Goal: Task Accomplishment & Management: Manage account settings

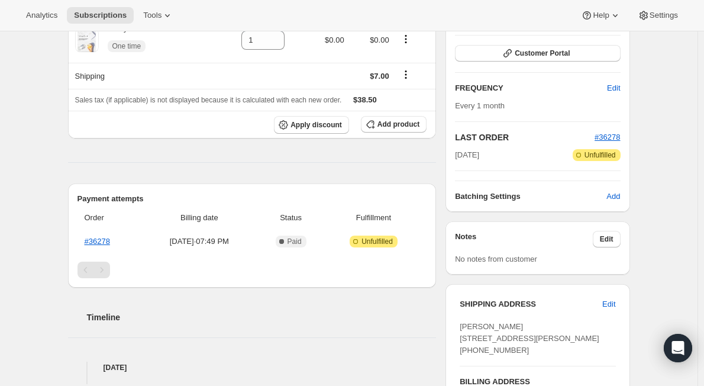
scroll to position [237, 0]
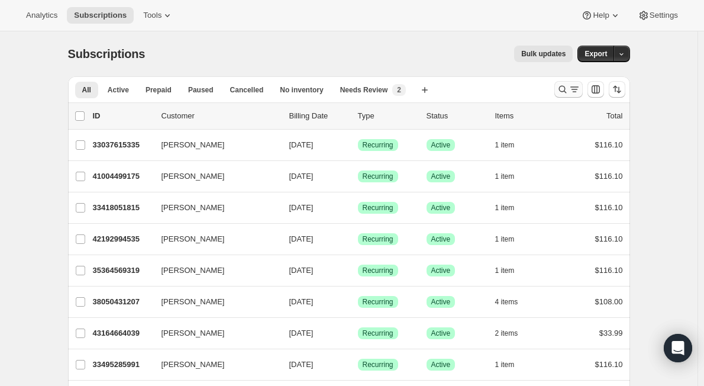
click at [563, 85] on icon "Search and filter results" at bounding box center [562, 89] width 12 height 12
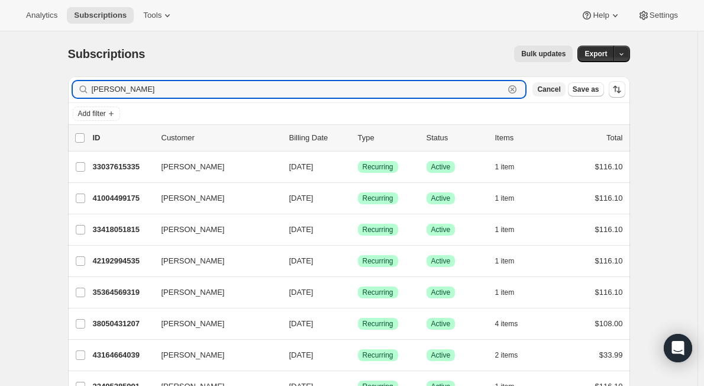
type input "debra crane"
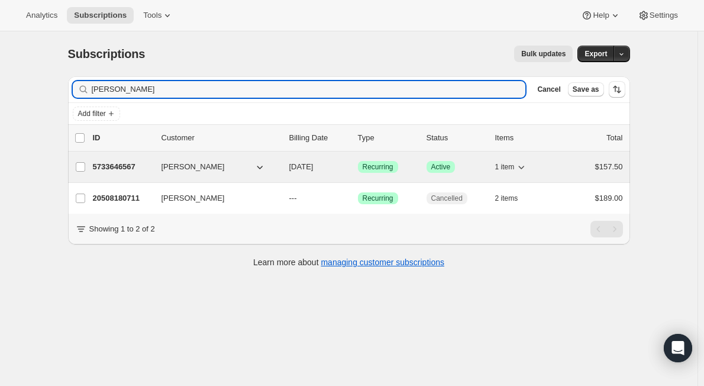
click at [145, 165] on p "5733646567" at bounding box center [122, 167] width 59 height 12
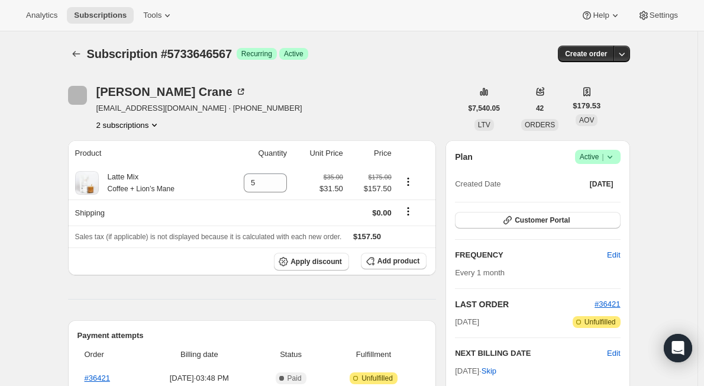
click at [613, 154] on icon at bounding box center [610, 157] width 12 height 12
click at [590, 198] on span "Cancel subscription" at bounding box center [601, 200] width 67 height 9
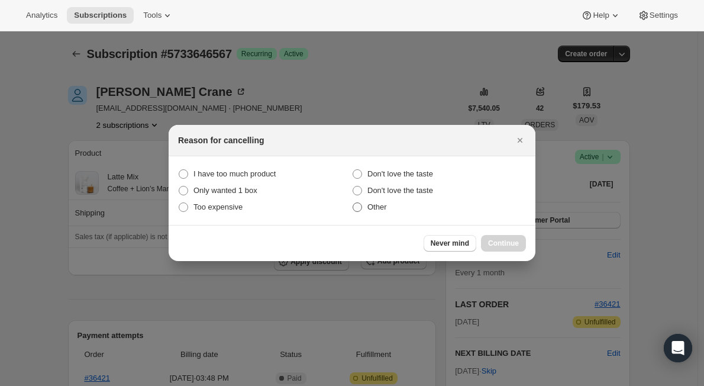
click at [358, 205] on span ":rbv:" at bounding box center [356, 206] width 9 height 9
click at [353, 203] on input "Other" at bounding box center [352, 202] width 1 height 1
radio input "true"
click at [495, 240] on span "Continue" at bounding box center [503, 242] width 31 height 9
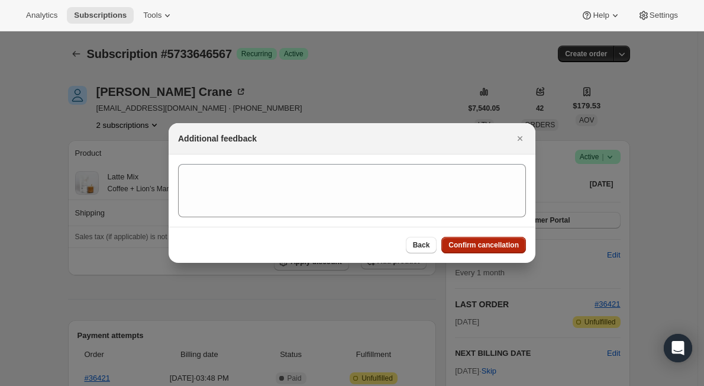
click at [462, 245] on span "Confirm cancellation" at bounding box center [483, 244] width 70 height 9
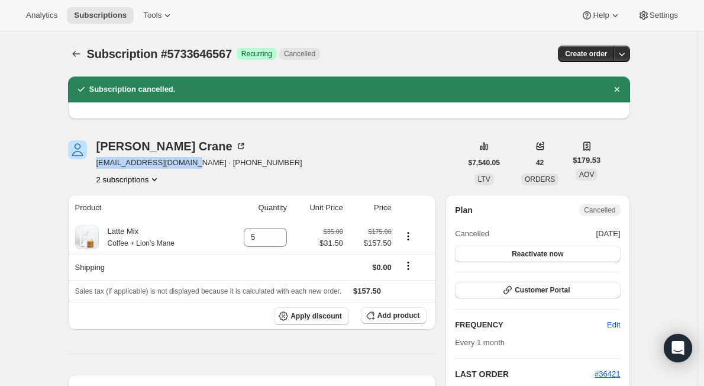
drag, startPoint x: 178, startPoint y: 164, endPoint x: 98, endPoint y: 169, distance: 80.6
click at [98, 169] on div "Debra Crane patchoulione@gmail.com · +17196512225 2 subscriptions" at bounding box center [264, 162] width 393 height 45
copy span "patchoulione@gmail.com"
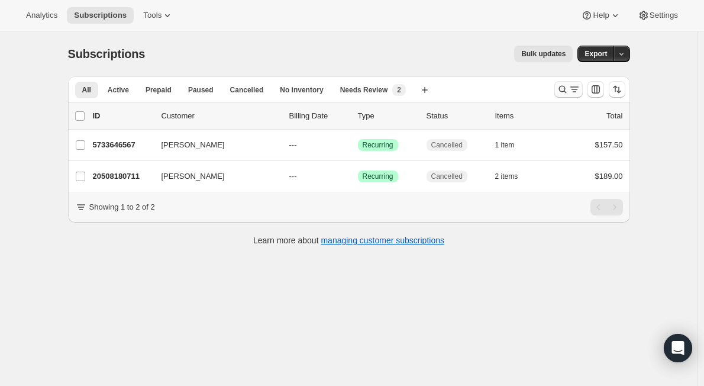
click at [563, 84] on icon "Search and filter results" at bounding box center [562, 89] width 12 height 12
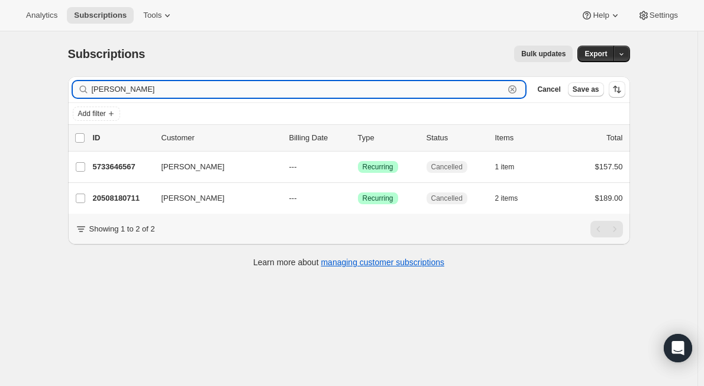
click at [114, 92] on input "[PERSON_NAME]" at bounding box center [298, 89] width 413 height 17
paste input "[PERSON_NAME]"
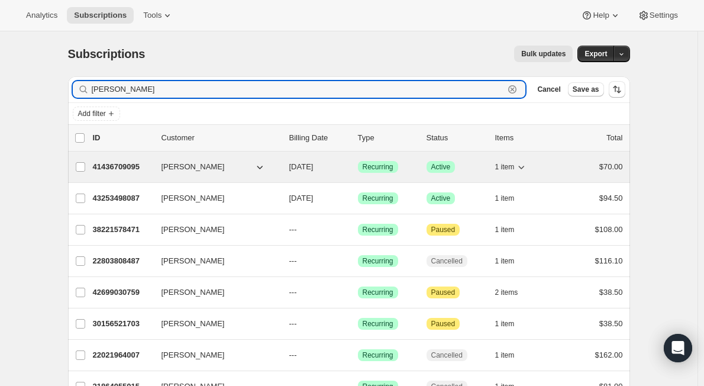
type input "[PERSON_NAME]"
click at [263, 169] on icon "button" at bounding box center [260, 167] width 12 height 12
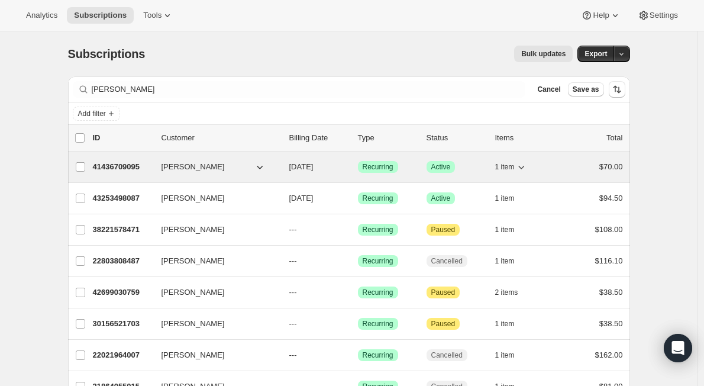
click at [237, 166] on button "[PERSON_NAME]" at bounding box center [213, 166] width 118 height 19
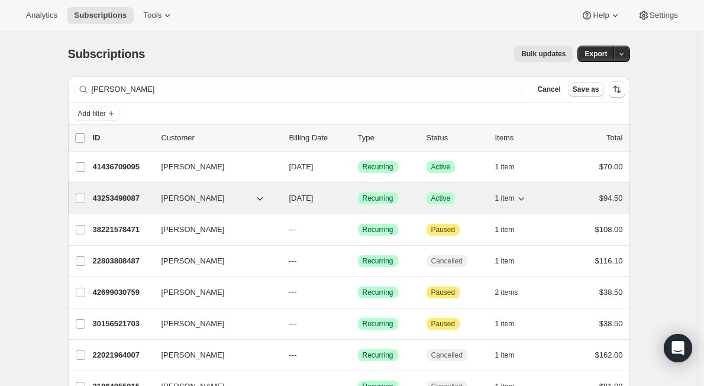
click at [238, 197] on button "[PERSON_NAME]" at bounding box center [213, 198] width 118 height 19
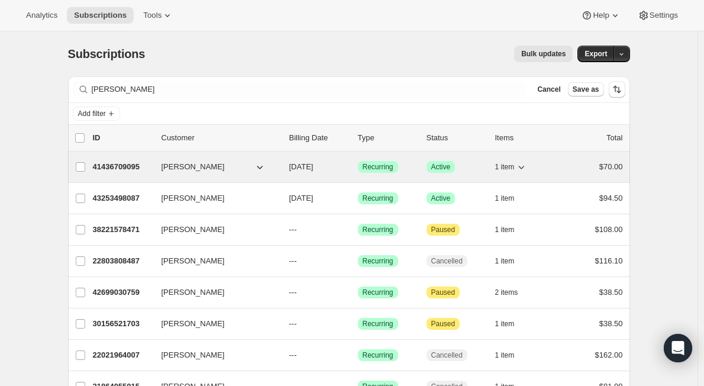
click at [178, 165] on span "[PERSON_NAME]" at bounding box center [192, 167] width 63 height 12
click at [122, 163] on p "41436709095" at bounding box center [122, 167] width 59 height 12
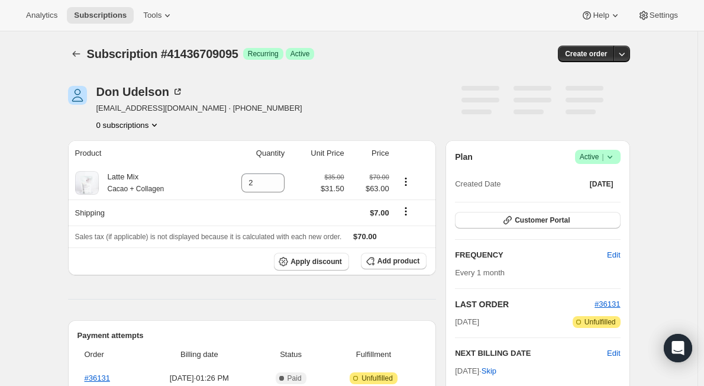
click at [611, 161] on icon at bounding box center [610, 157] width 12 height 12
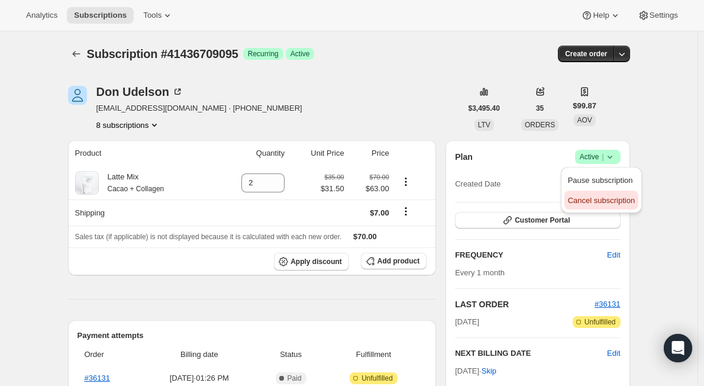
click at [597, 196] on span "Cancel subscription" at bounding box center [601, 200] width 67 height 9
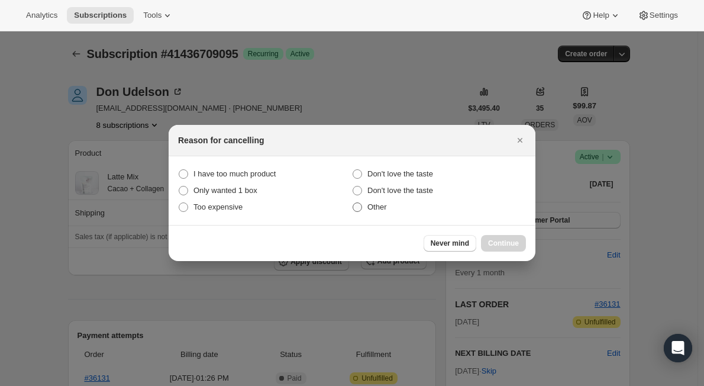
drag, startPoint x: 354, startPoint y: 206, endPoint x: 571, endPoint y: 250, distance: 221.9
click at [355, 206] on span ":r5i:" at bounding box center [356, 206] width 9 height 9
click at [353, 203] on input "Other" at bounding box center [352, 202] width 1 height 1
radio input "true"
click at [513, 241] on span "Continue" at bounding box center [503, 242] width 31 height 9
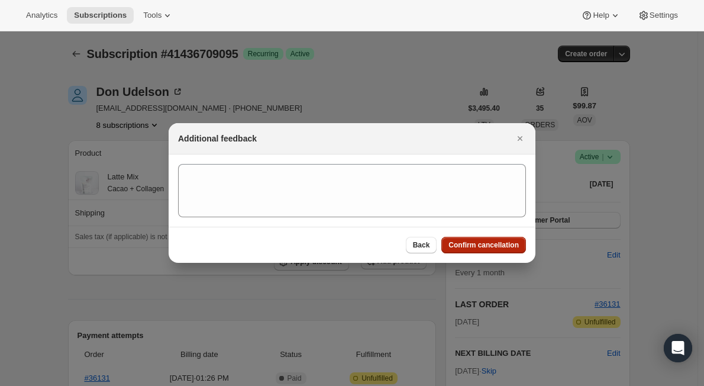
click at [493, 242] on span "Confirm cancellation" at bounding box center [483, 244] width 70 height 9
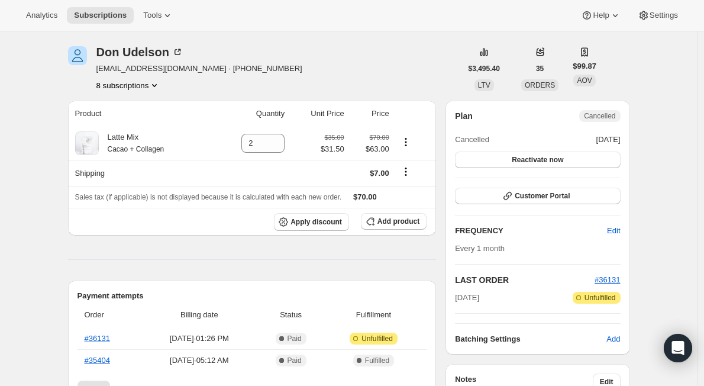
scroll to position [59, 0]
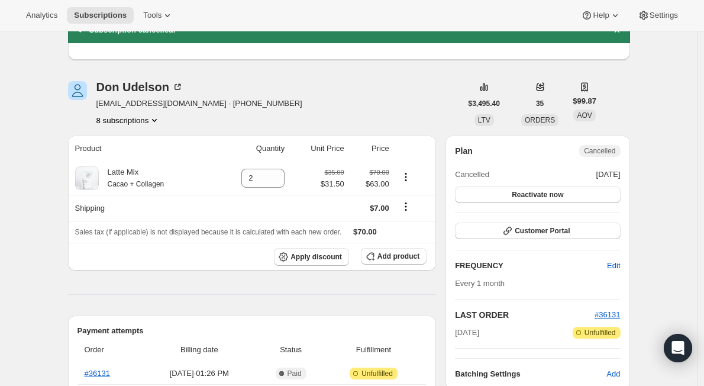
click at [150, 116] on button "8 subscriptions" at bounding box center [128, 120] width 64 height 12
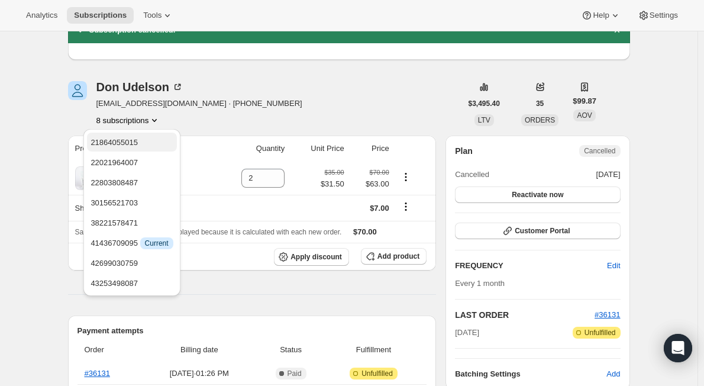
click at [150, 144] on span "21864055015" at bounding box center [131, 143] width 82 height 12
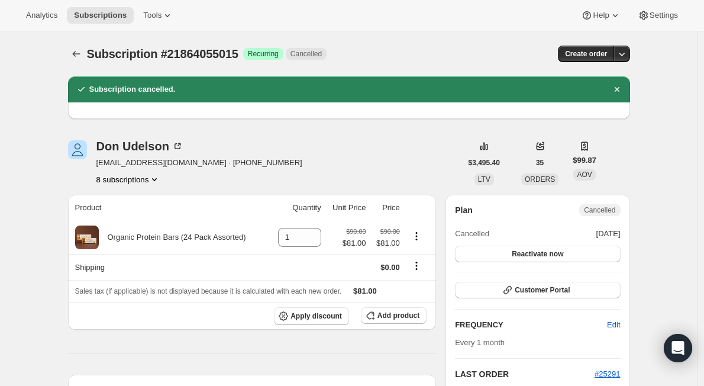
click at [145, 181] on button "8 subscriptions" at bounding box center [128, 179] width 64 height 12
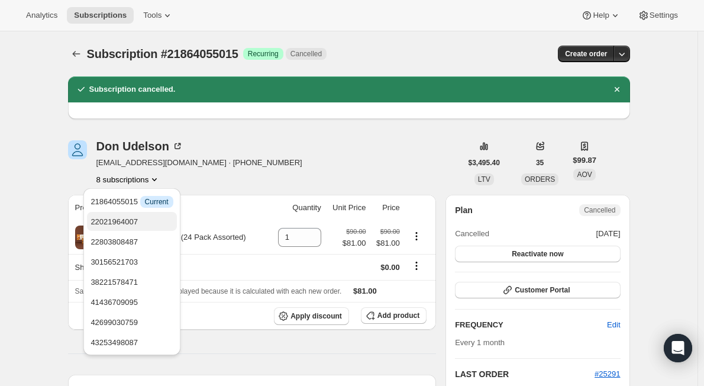
click at [149, 221] on span "22021964007" at bounding box center [131, 222] width 82 height 12
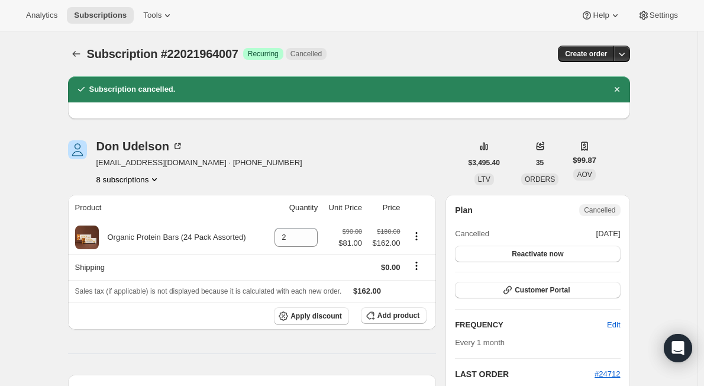
click at [139, 183] on button "8 subscriptions" at bounding box center [128, 179] width 64 height 12
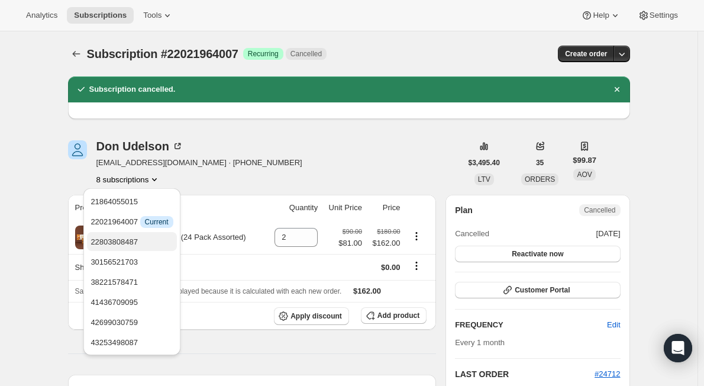
click at [138, 244] on span "22803808487" at bounding box center [131, 242] width 82 height 12
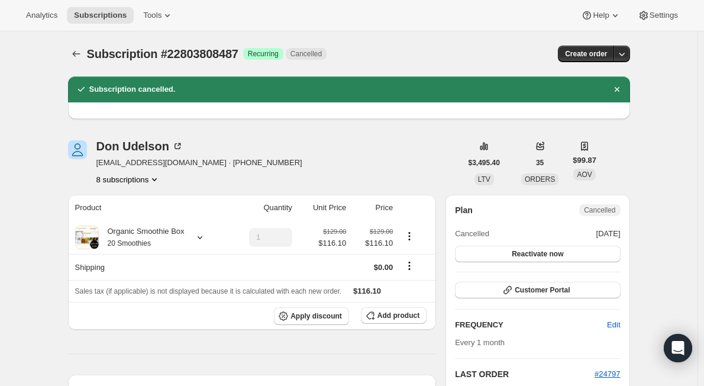
click at [144, 178] on button "8 subscriptions" at bounding box center [128, 179] width 64 height 12
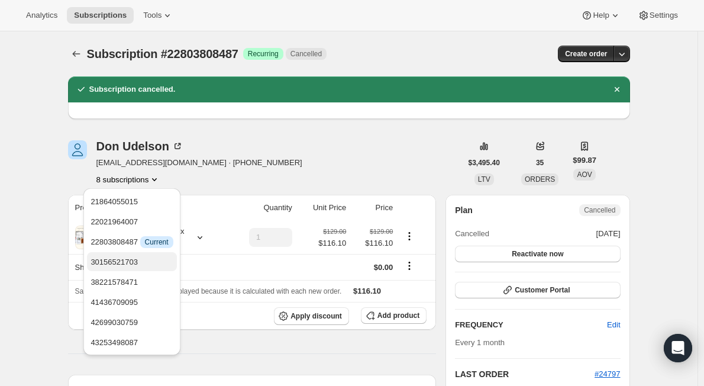
click at [154, 259] on span "30156521703" at bounding box center [131, 262] width 82 height 12
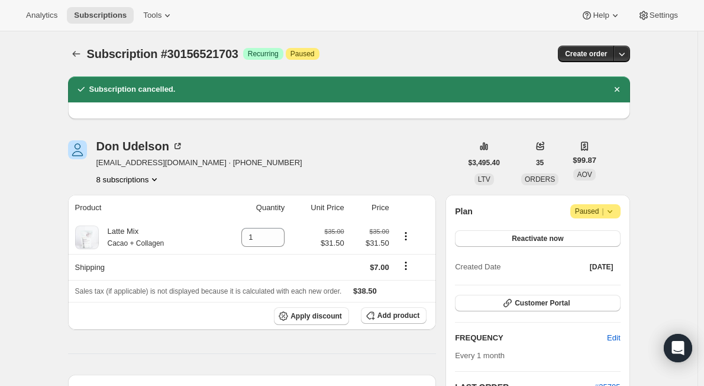
click at [616, 207] on icon at bounding box center [610, 211] width 12 height 12
click at [605, 232] on span "Cancel subscription" at bounding box center [599, 234] width 67 height 9
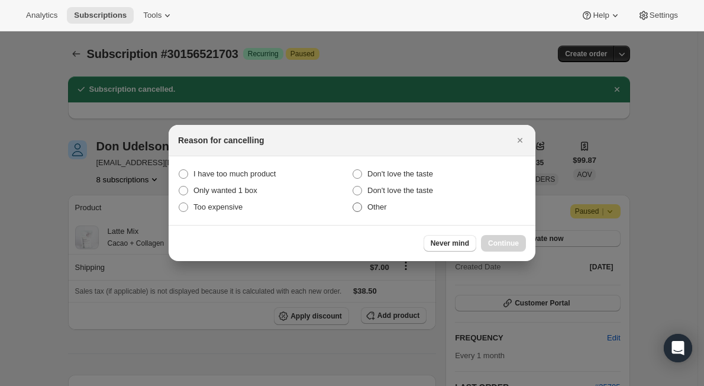
click at [355, 203] on span ":rgo:" at bounding box center [356, 206] width 9 height 9
click at [353, 203] on input "Other" at bounding box center [352, 202] width 1 height 1
radio input "true"
click at [503, 247] on span "Continue" at bounding box center [503, 242] width 31 height 9
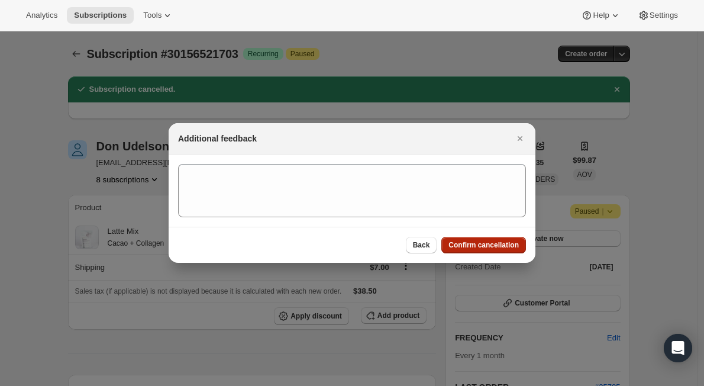
click at [468, 248] on span "Confirm cancellation" at bounding box center [483, 244] width 70 height 9
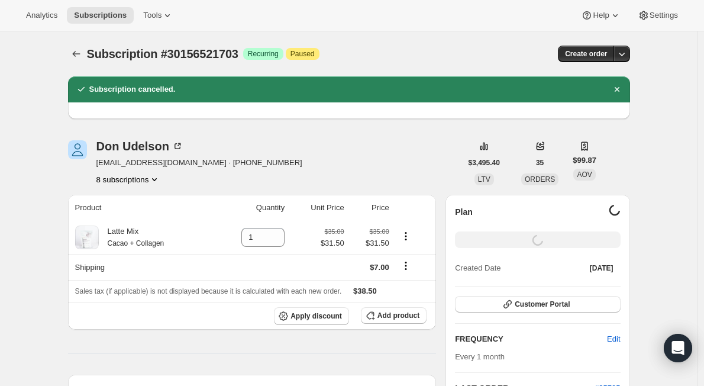
click at [157, 178] on icon "Product actions" at bounding box center [154, 179] width 12 height 12
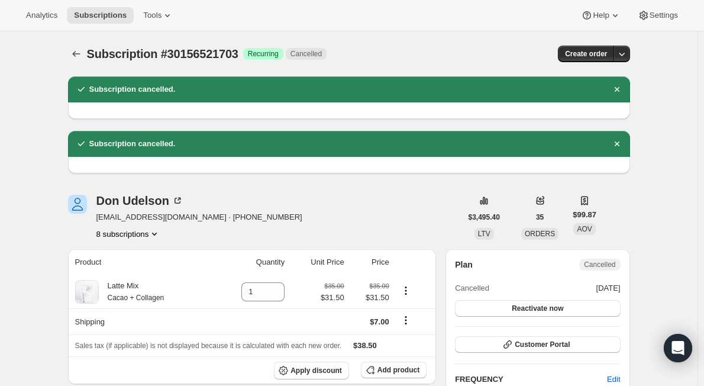
click at [157, 234] on icon "Product actions" at bounding box center [154, 233] width 5 height 3
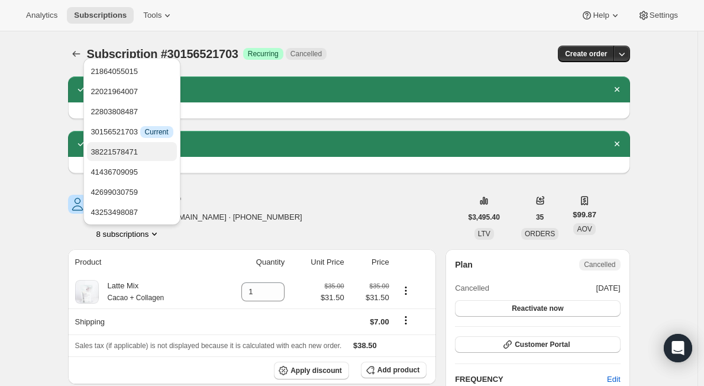
click at [148, 155] on span "38221578471" at bounding box center [131, 152] width 82 height 12
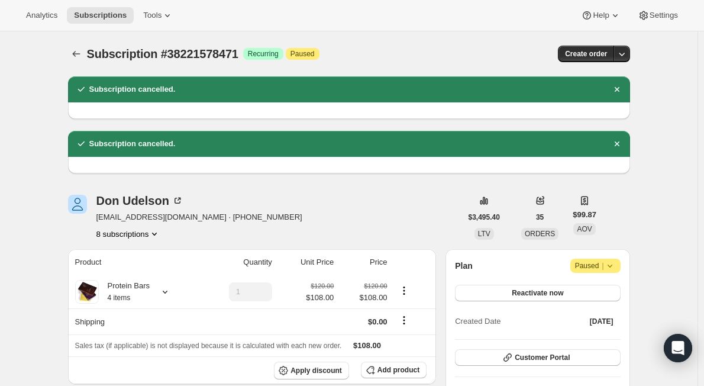
click at [145, 230] on button "8 subscriptions" at bounding box center [128, 234] width 64 height 12
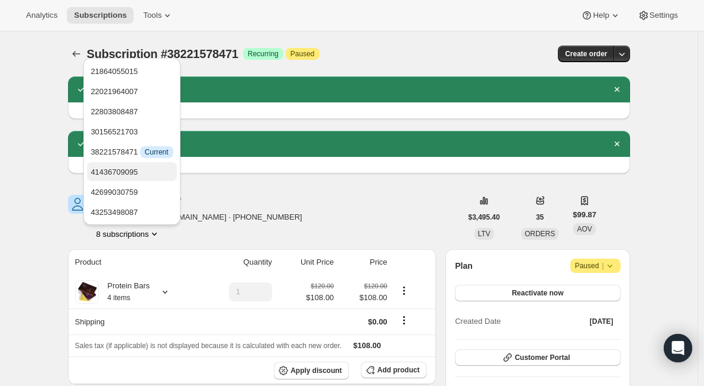
click at [142, 174] on span "41436709095" at bounding box center [131, 172] width 82 height 12
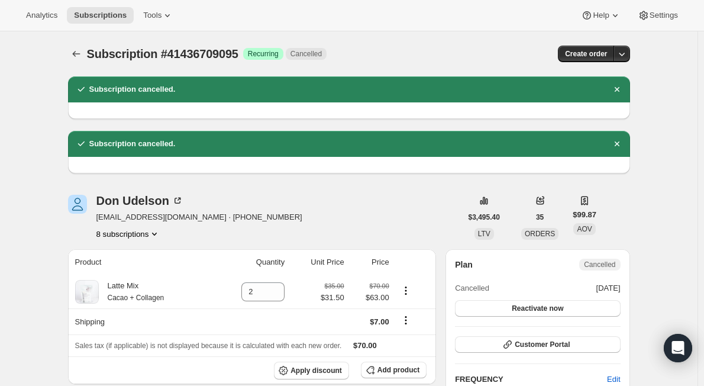
click at [153, 231] on icon "Product actions" at bounding box center [154, 234] width 12 height 12
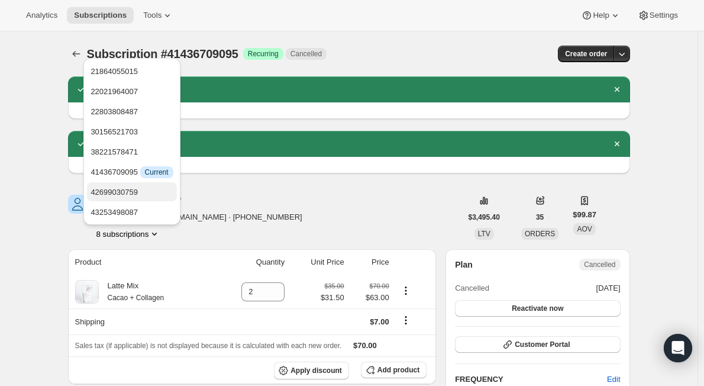
click at [144, 192] on span "42699030759" at bounding box center [131, 192] width 82 height 12
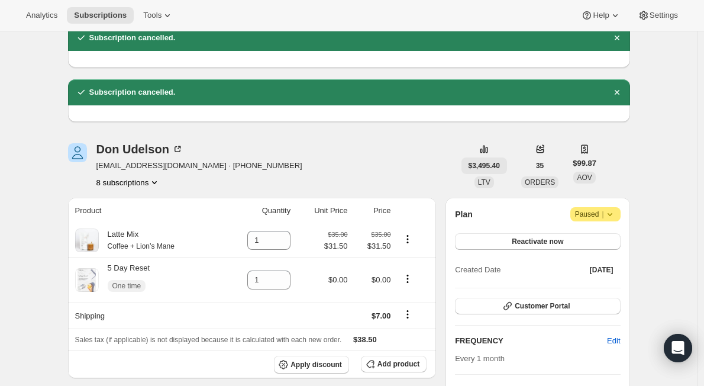
scroll to position [59, 0]
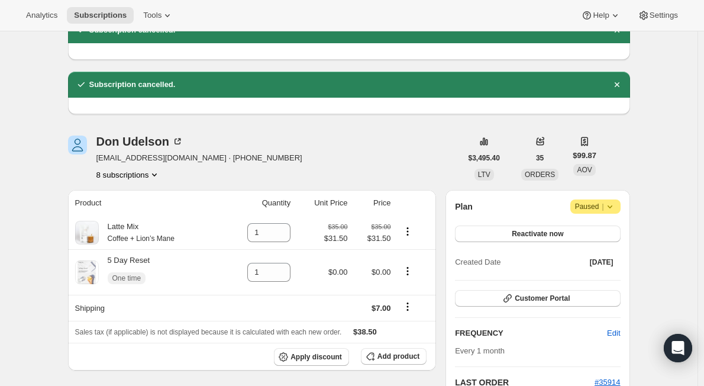
click at [623, 205] on div "Plan Attention Paused | Reactivate now Created Date Jul 29, 2025 Customer Porta…" at bounding box center [537, 323] width 184 height 267
click at [620, 205] on span "Attention Paused |" at bounding box center [595, 206] width 50 height 14
click at [601, 229] on span "Cancel subscription" at bounding box center [599, 229] width 67 height 9
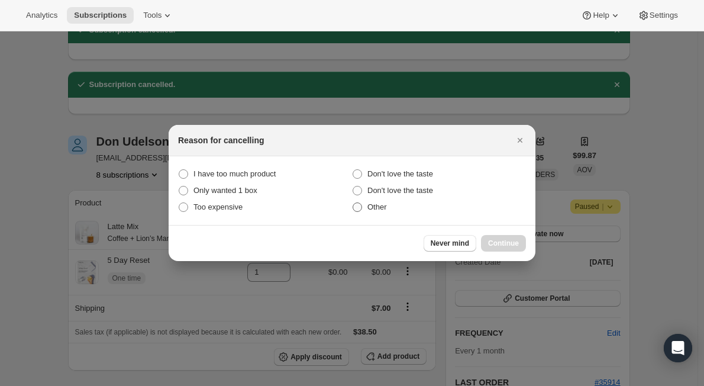
click at [352, 208] on span ":rqp:" at bounding box center [357, 207] width 11 height 11
click at [352, 203] on input "Other" at bounding box center [352, 202] width 1 height 1
radio input "true"
click at [515, 240] on span "Continue" at bounding box center [503, 242] width 31 height 9
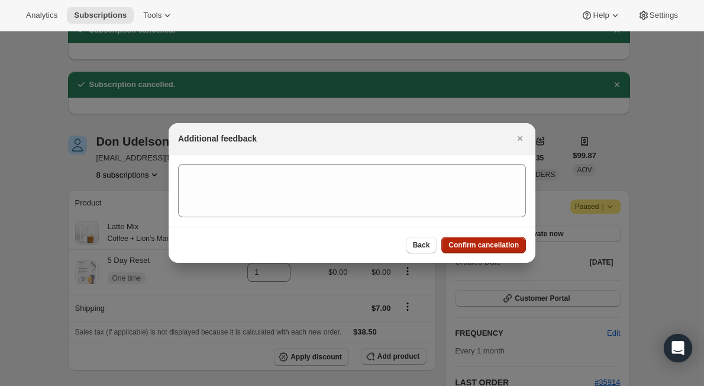
click at [468, 246] on span "Confirm cancellation" at bounding box center [483, 244] width 70 height 9
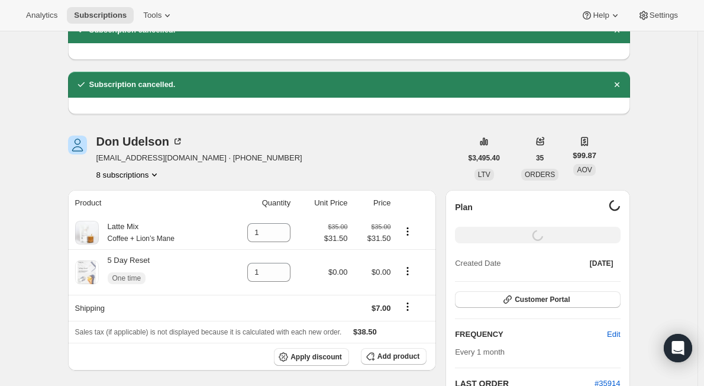
click at [147, 174] on button "8 subscriptions" at bounding box center [128, 175] width 64 height 12
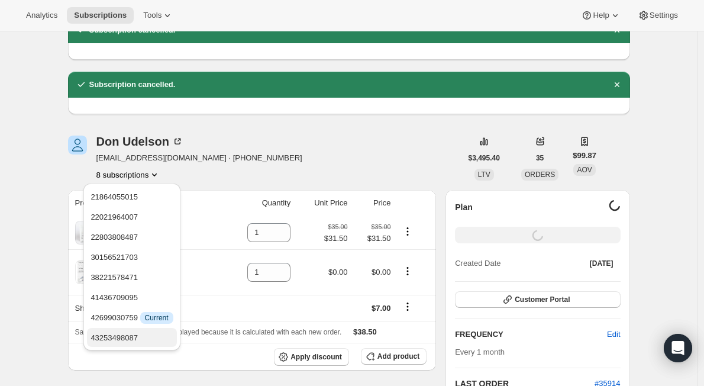
click at [141, 341] on span "43253498087" at bounding box center [131, 338] width 82 height 12
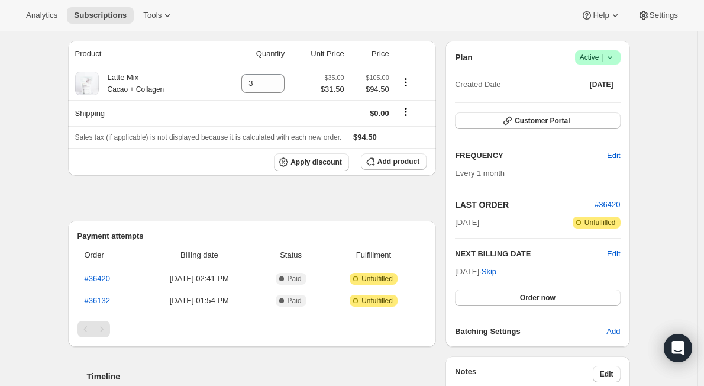
scroll to position [177, 0]
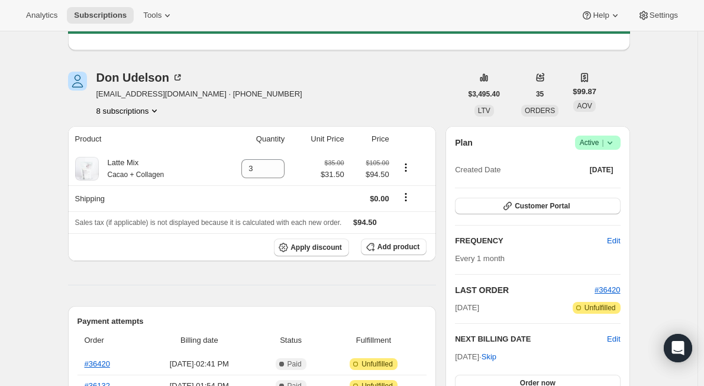
click at [610, 139] on icon at bounding box center [610, 143] width 12 height 12
click at [588, 187] on span "Cancel subscription" at bounding box center [601, 186] width 67 height 9
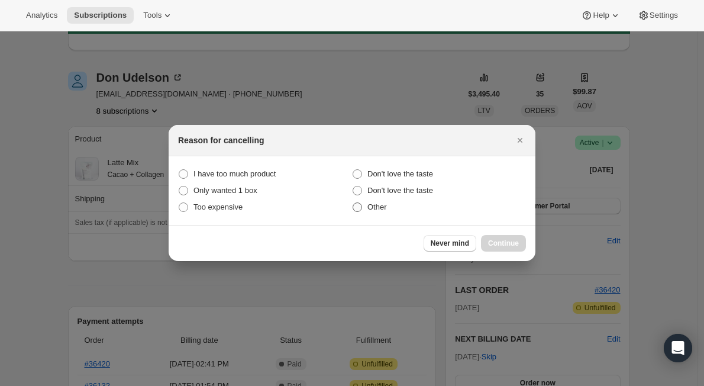
click at [361, 208] on span ":rtl:" at bounding box center [356, 206] width 9 height 9
click at [353, 203] on input "Other" at bounding box center [352, 202] width 1 height 1
radio input "true"
click at [492, 239] on span "Continue" at bounding box center [503, 242] width 31 height 9
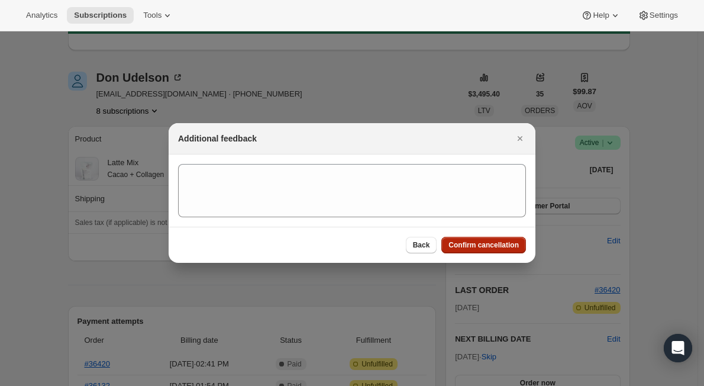
click at [477, 250] on button "Confirm cancellation" at bounding box center [483, 245] width 85 height 17
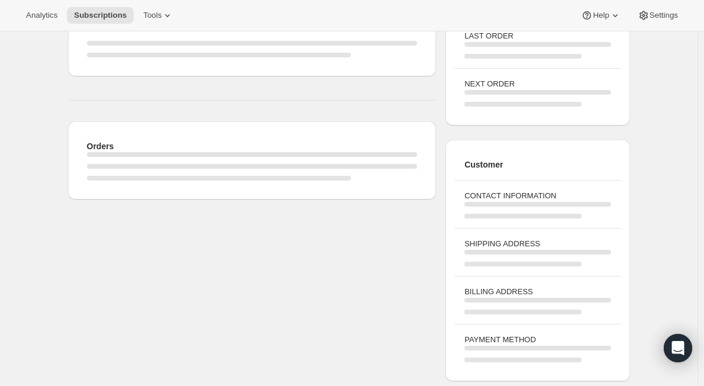
scroll to position [177, 0]
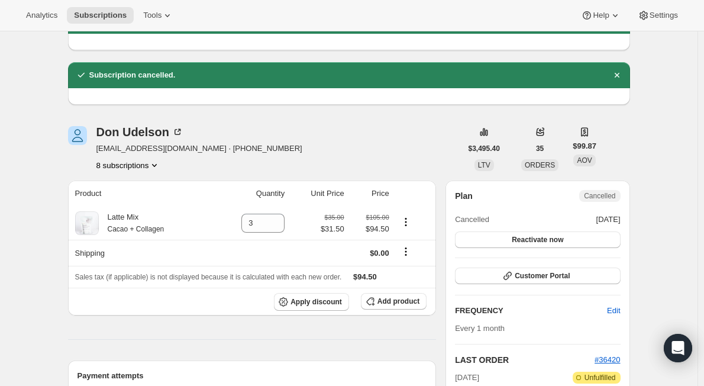
click at [151, 148] on span "don@udelson.com · +17138820361" at bounding box center [199, 148] width 206 height 12
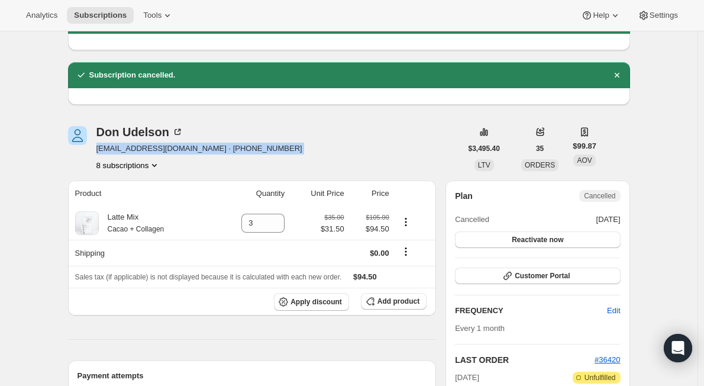
click at [151, 148] on span "don@udelson.com · +17138820361" at bounding box center [199, 148] width 206 height 12
copy span "don@udelson.com · +17138820361"
click at [157, 153] on span "don@udelson.com · +17138820361" at bounding box center [199, 148] width 206 height 12
copy span "don@udelson.com"
drag, startPoint x: 106, startPoint y: 151, endPoint x: 154, endPoint y: 134, distance: 51.4
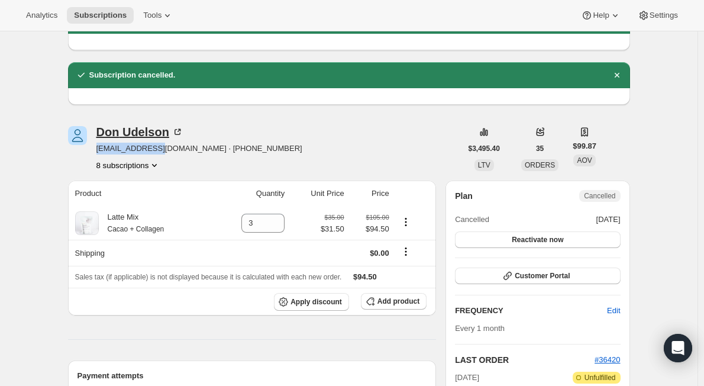
click at [161, 155] on div "Don Udelson don@udelson.com · +17138820361 8 subscriptions" at bounding box center [264, 148] width 393 height 45
copy span "don@udelson.com"
